Goal: Information Seeking & Learning: Find specific fact

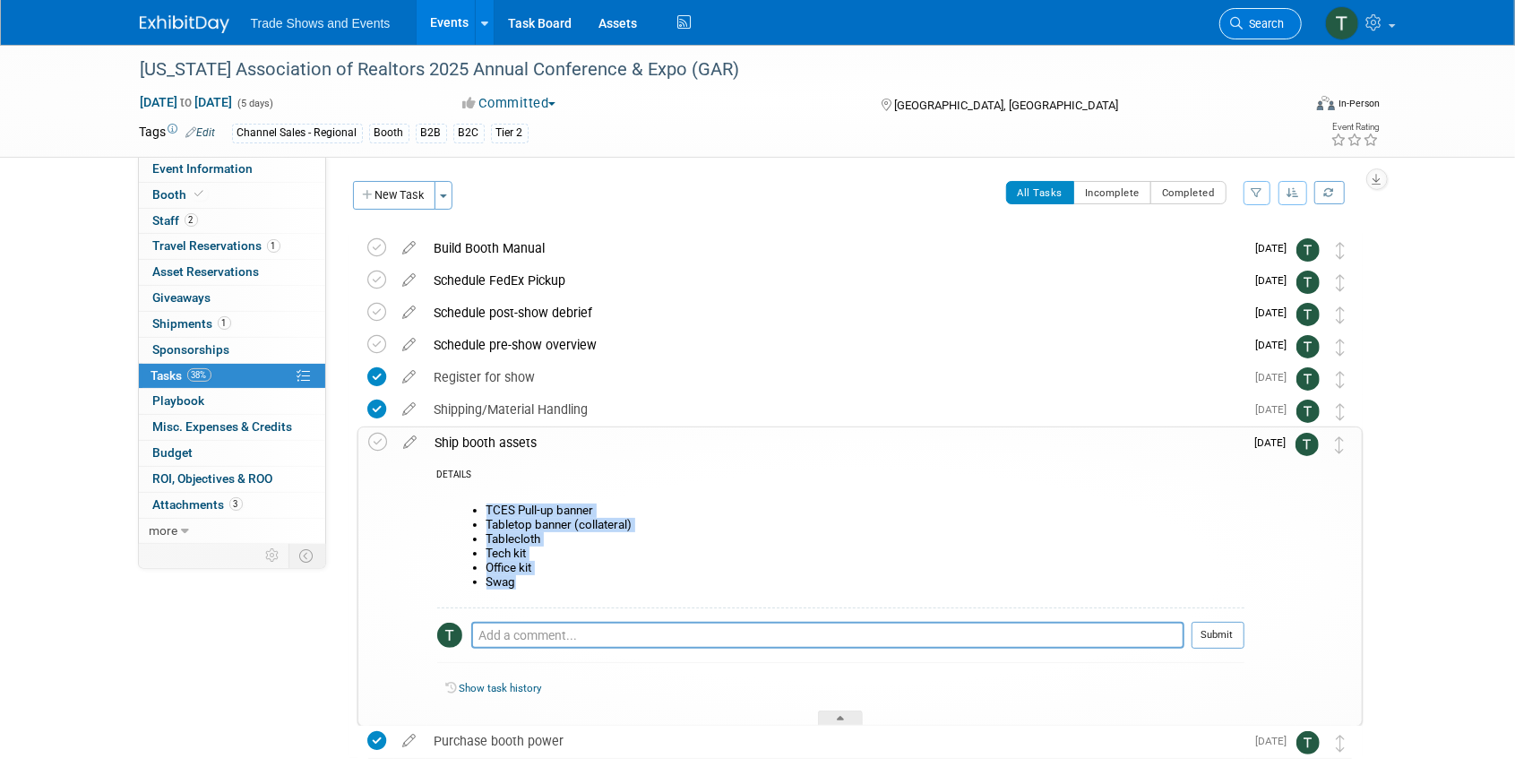
click at [1263, 30] on link "Search" at bounding box center [1261, 23] width 82 height 31
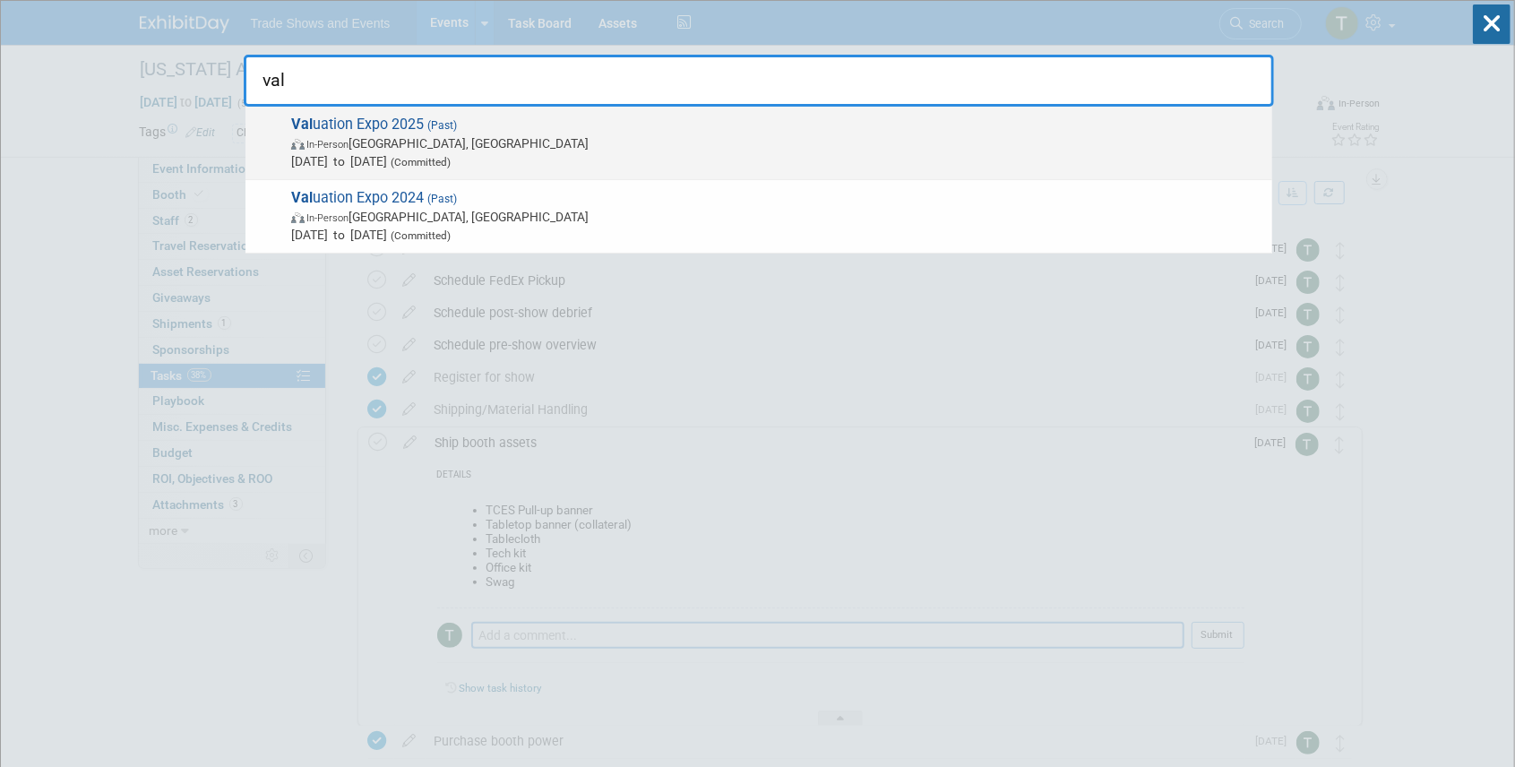
type input "val"
click at [432, 126] on span "(Past)" at bounding box center [440, 125] width 33 height 13
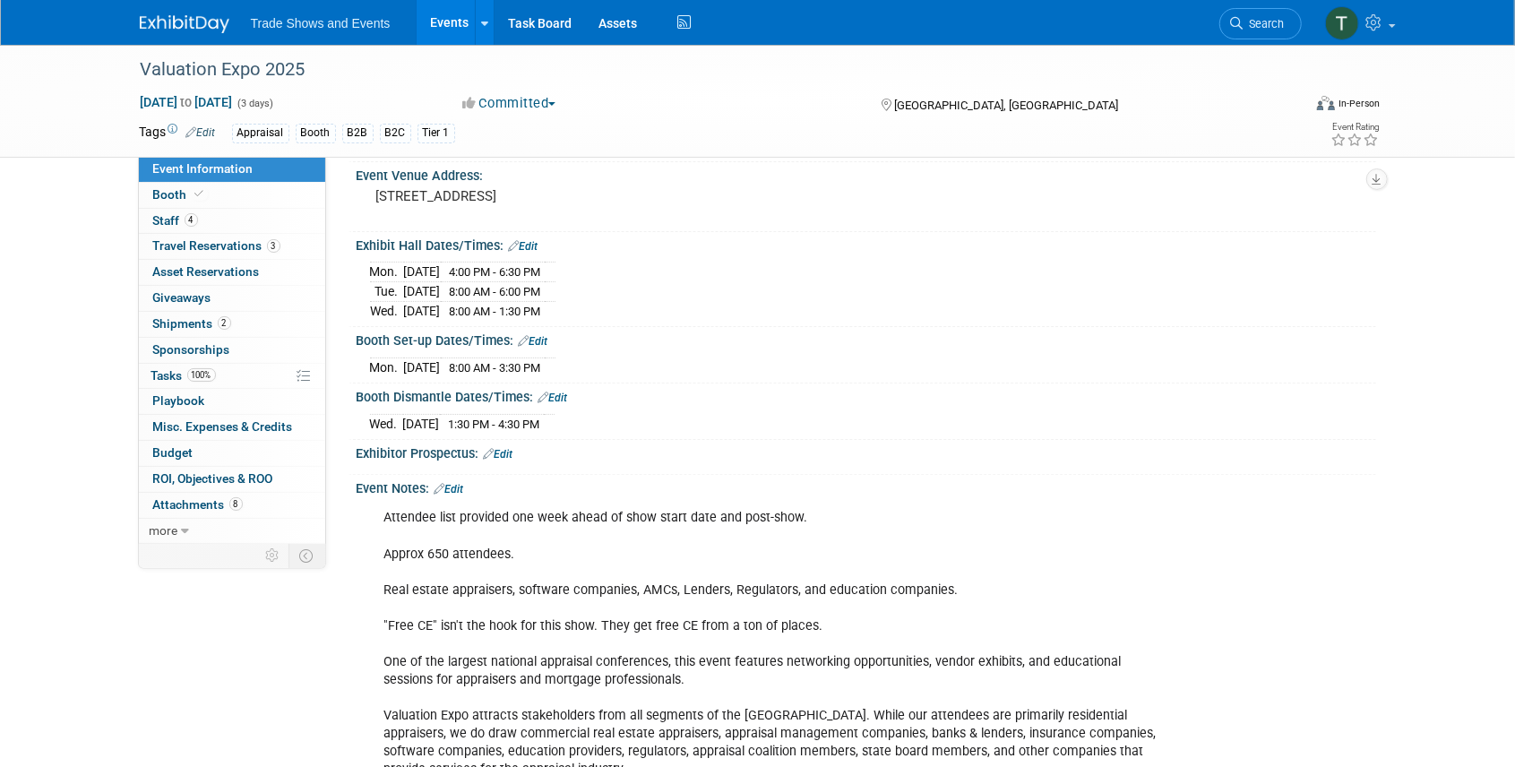
scroll to position [119, 0]
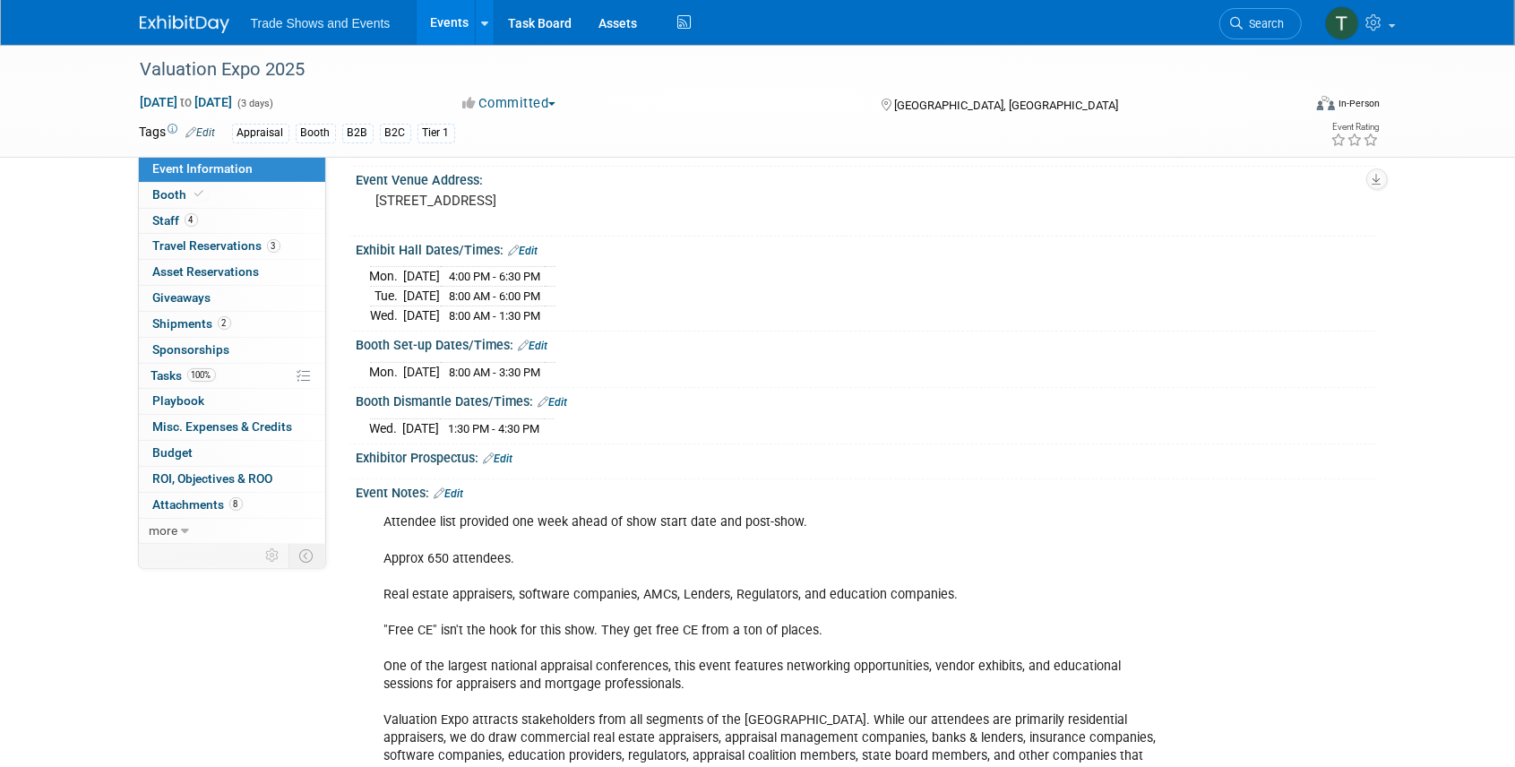
click at [464, 487] on link "Edit" at bounding box center [450, 493] width 30 height 13
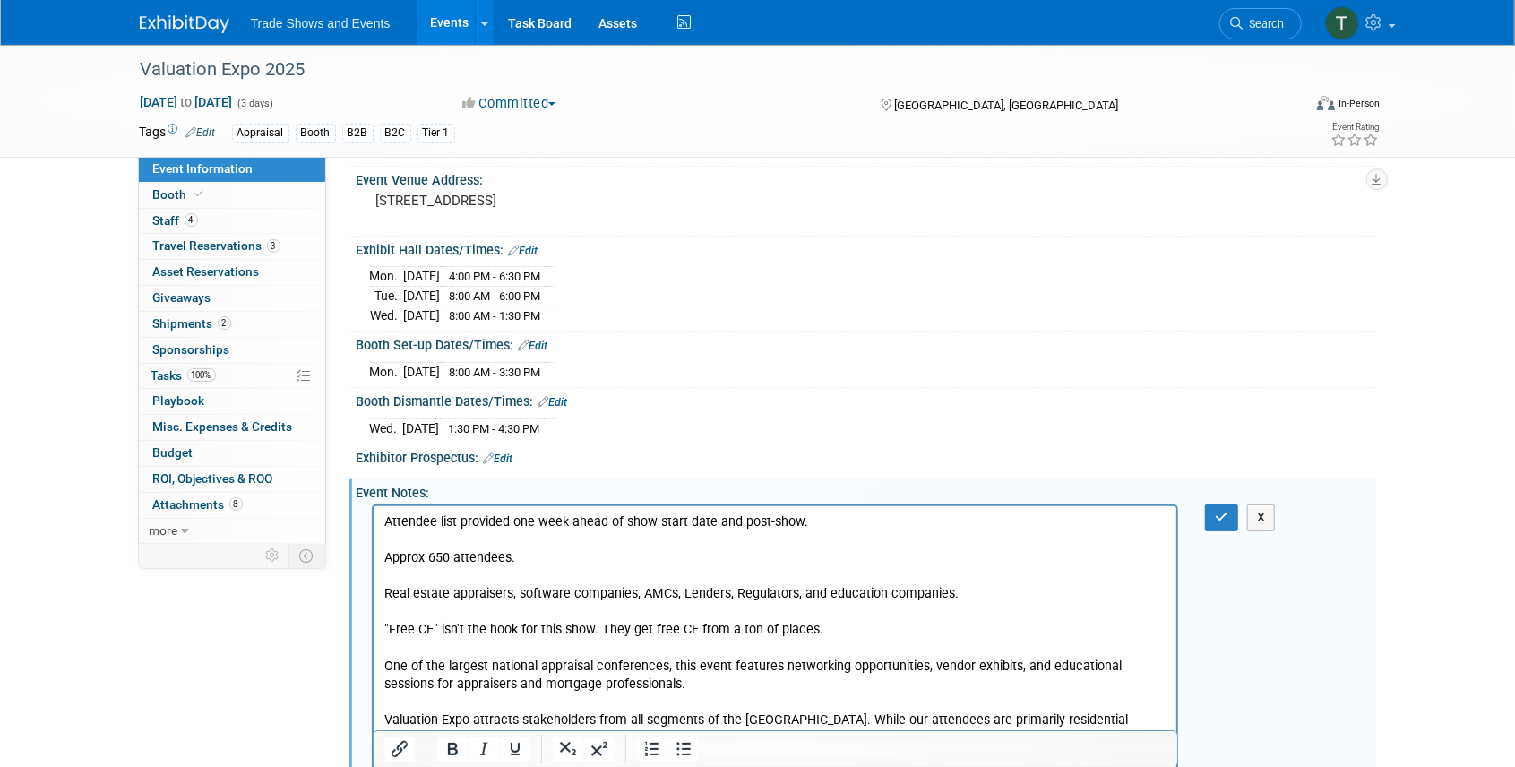
scroll to position [0, 0]
click at [814, 522] on p "Attendee list provided one week ahead of show start date and post-show. Approx …" at bounding box center [775, 666] width 783 height 306
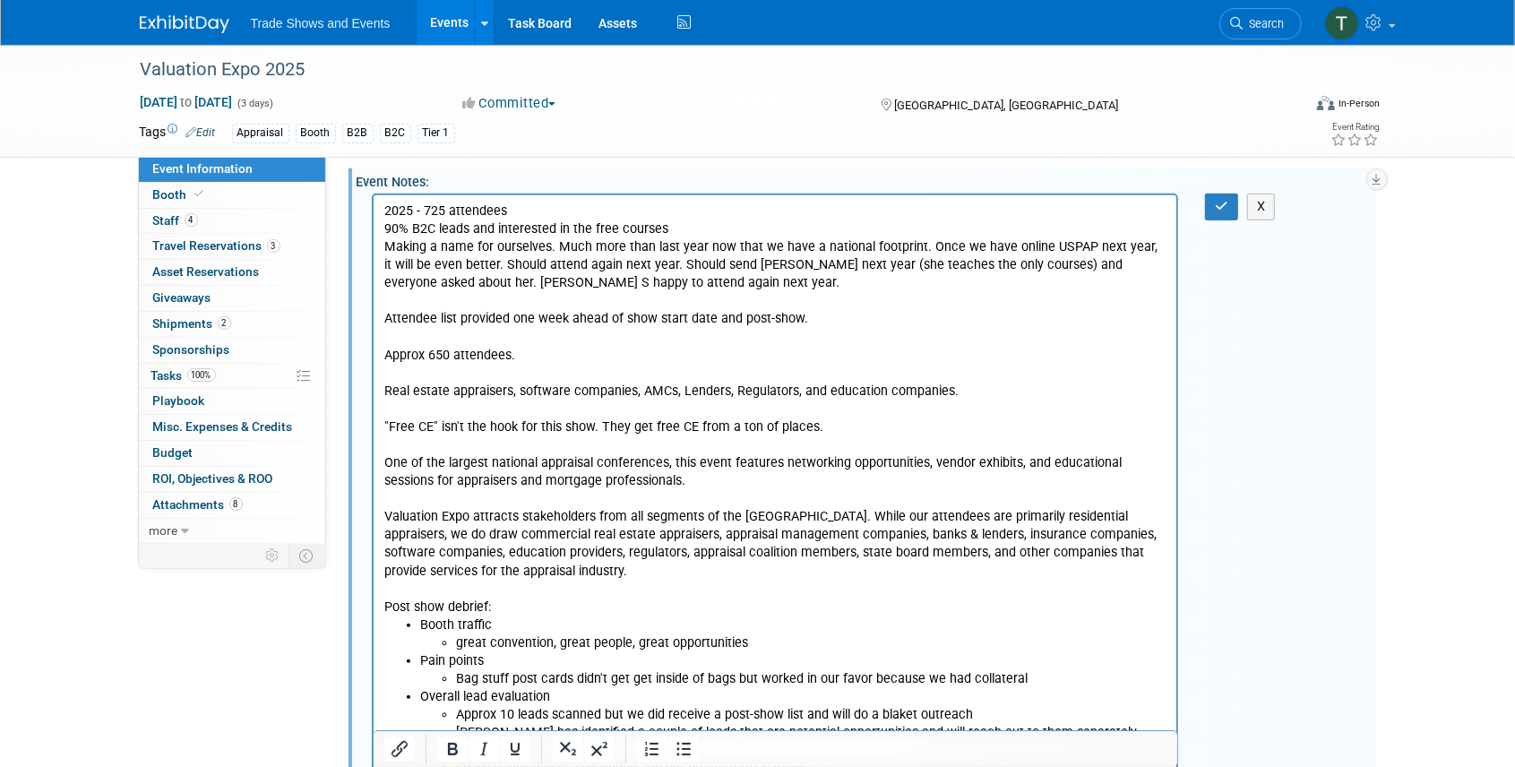
scroll to position [358, 0]
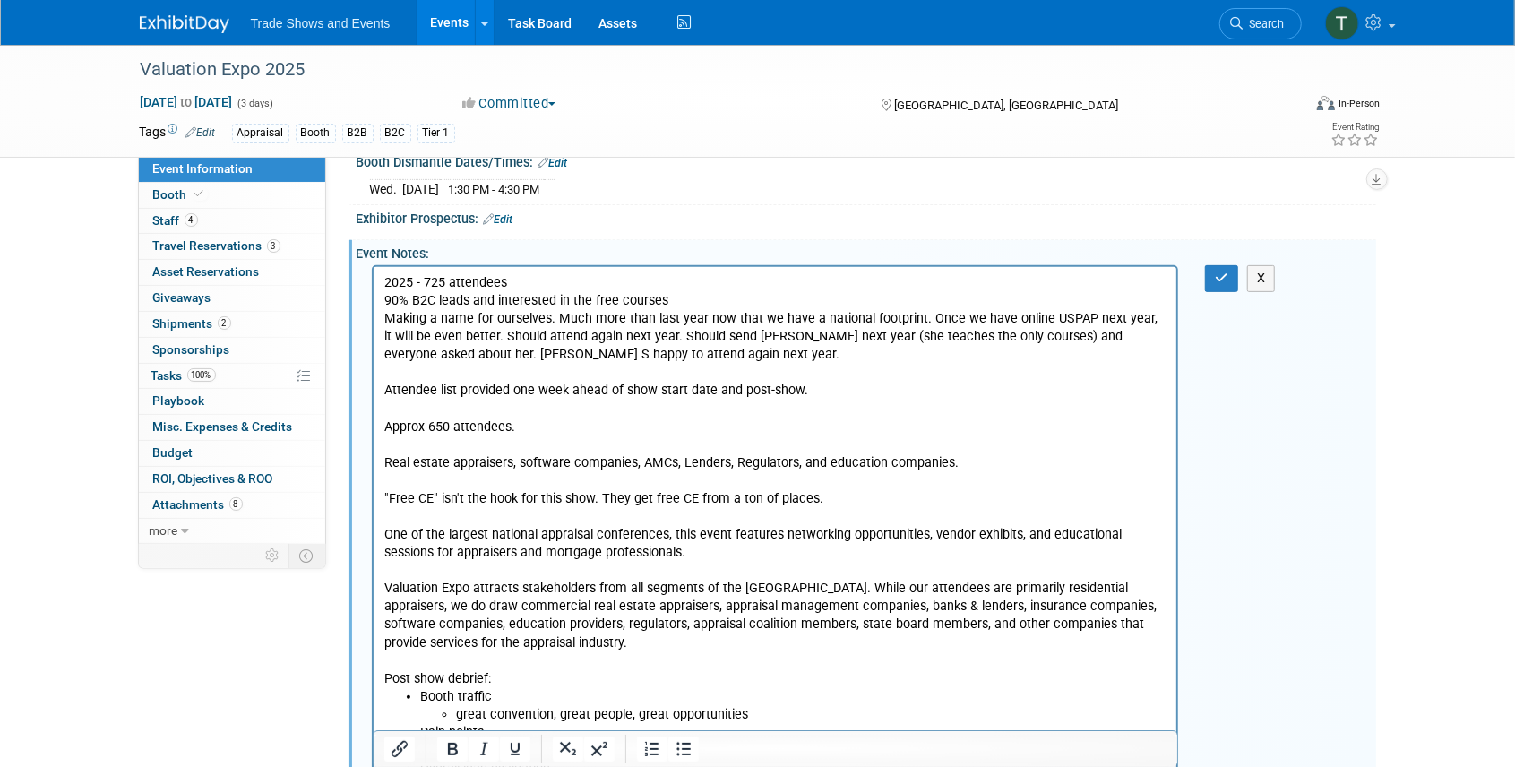
click at [425, 280] on p "2025 - 725 attendees" at bounding box center [775, 283] width 783 height 18
drag, startPoint x: 384, startPoint y: 427, endPoint x: 638, endPoint y: 443, distance: 254.1
click at [638, 443] on p "Attendee list provided one week ahead of show start date and post-show. Approx …" at bounding box center [775, 535] width 783 height 306
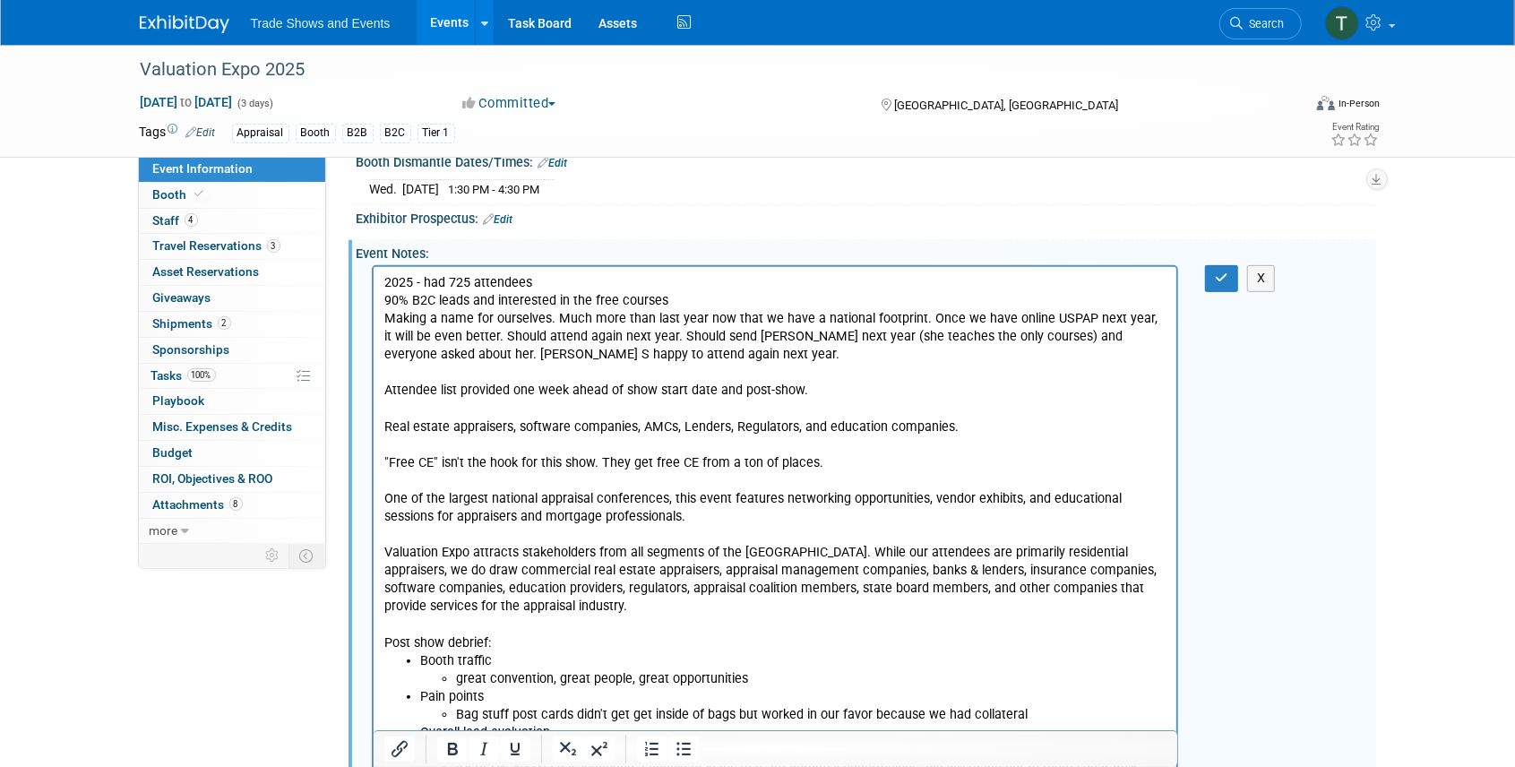
drag, startPoint x: 380, startPoint y: 459, endPoint x: 872, endPoint y: 495, distance: 493.3
click at [872, 495] on html "2025 - had 725 attendees 90% B2C leads and interested in the free courses Makin…" at bounding box center [775, 585] width 804 height 637
drag, startPoint x: 392, startPoint y: 461, endPoint x: 872, endPoint y: 466, distance: 479.4
click at [872, 466] on p "Attendee list provided one week ahead of show start date and post-show. Real es…" at bounding box center [775, 517] width 783 height 270
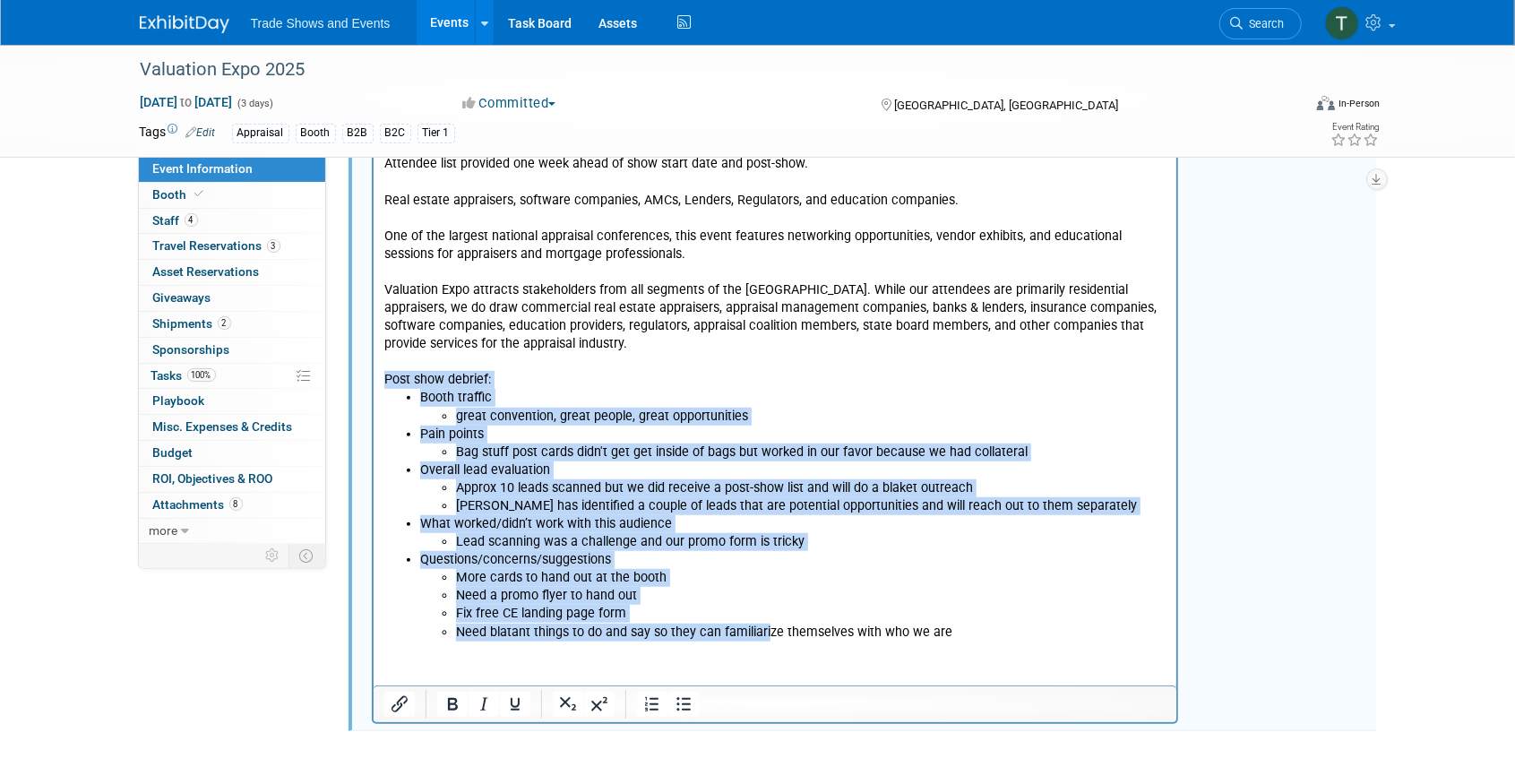
scroll to position [737, 0]
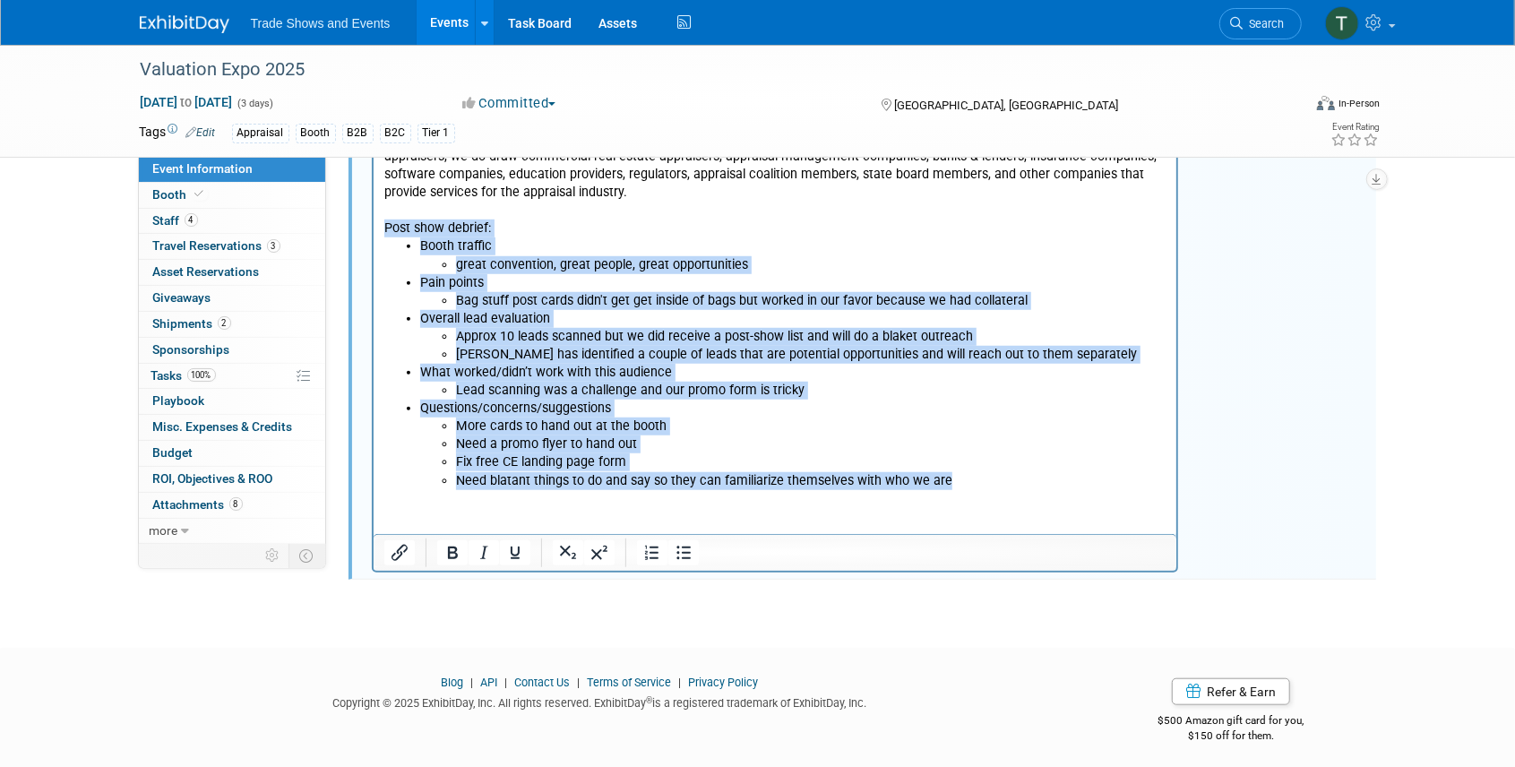
drag, startPoint x: 385, startPoint y: 229, endPoint x: 1136, endPoint y: 504, distance: 799.7
click at [1136, 491] on html "2025 - had 725 attendees 90% B2C leads and interested in the free courses Makin…" at bounding box center [775, 190] width 804 height 601
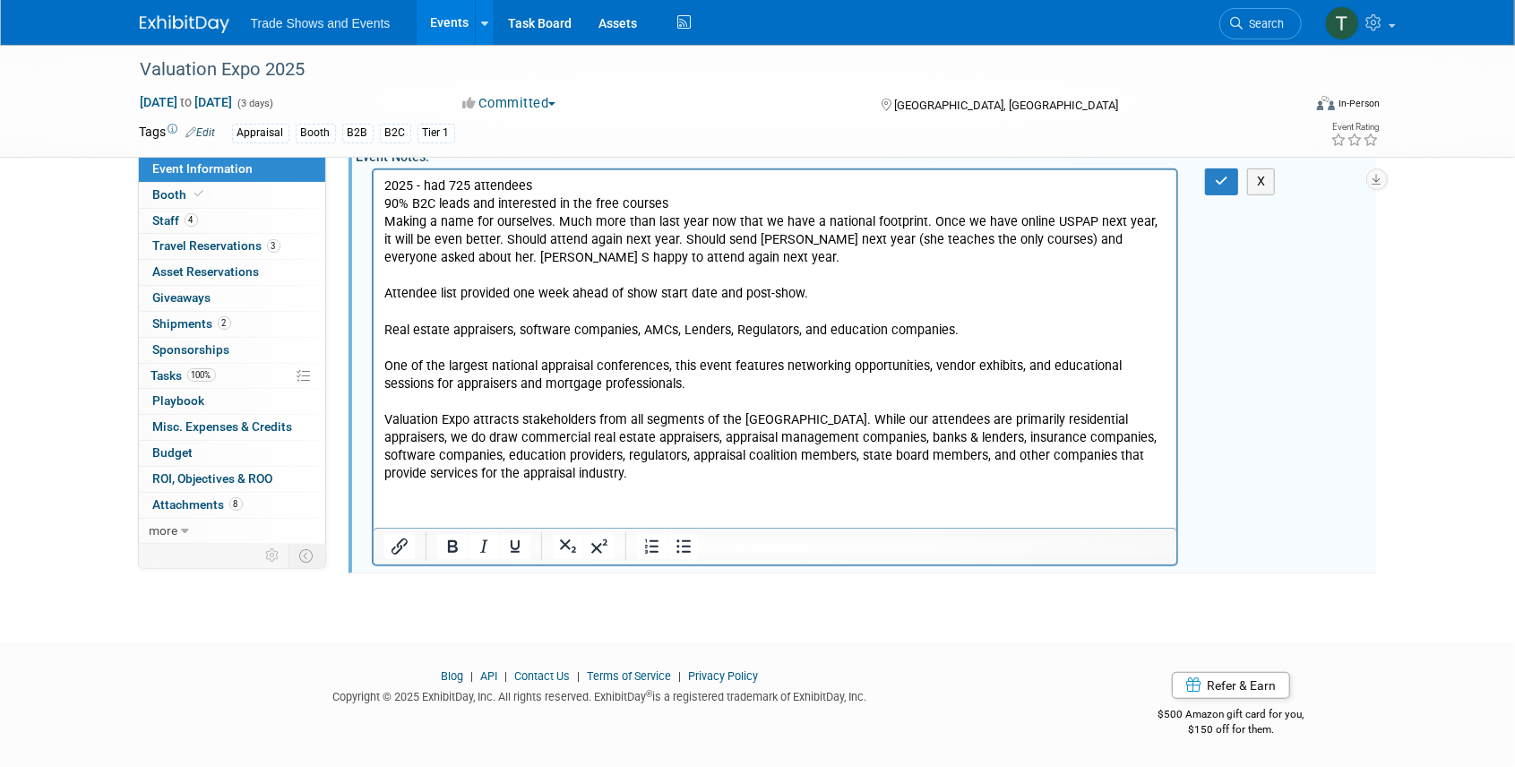
scroll to position [448, 0]
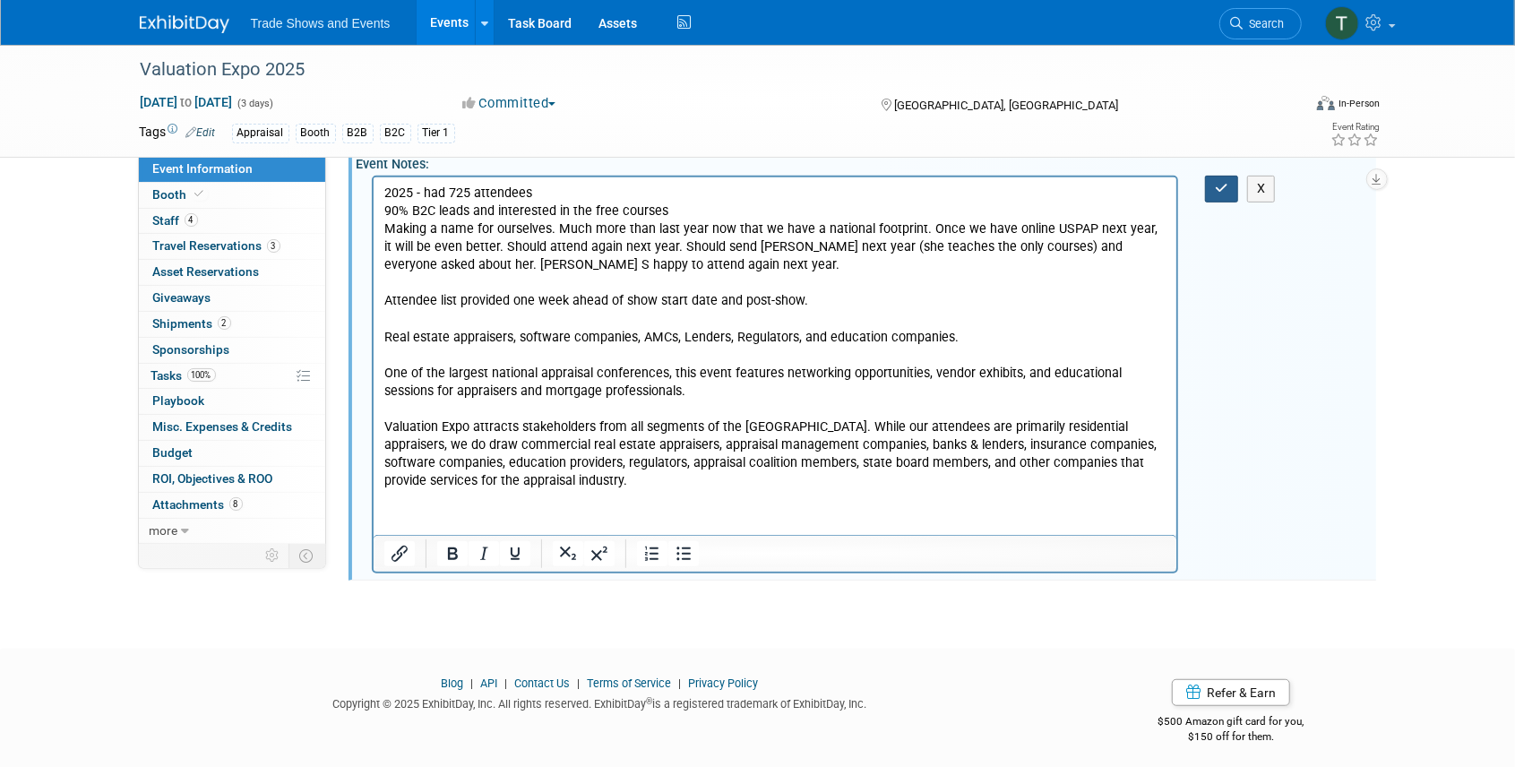
click at [1220, 182] on icon "button" at bounding box center [1221, 188] width 13 height 13
